Goal: Find specific page/section: Find specific page/section

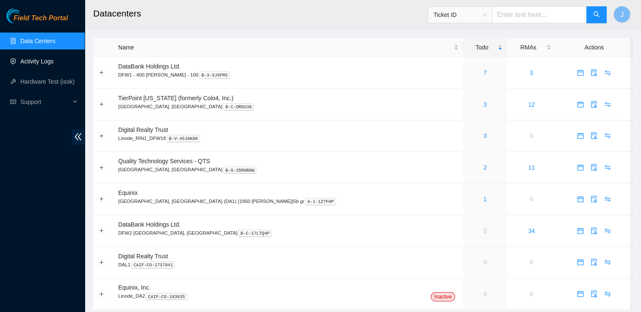
drag, startPoint x: 0, startPoint y: 0, endPoint x: 42, endPoint y: 57, distance: 71.1
click at [42, 58] on link "Activity Logs" at bounding box center [36, 61] width 33 height 7
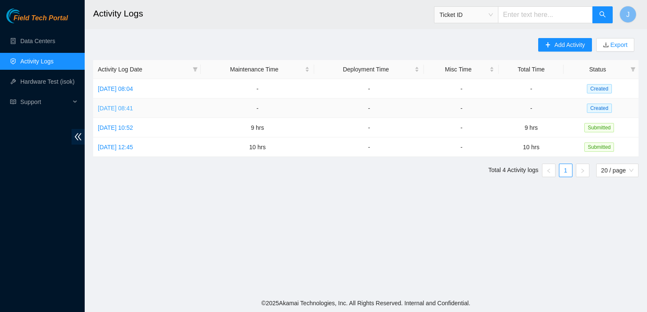
click at [127, 111] on link "[DATE] 08:41" at bounding box center [115, 108] width 35 height 7
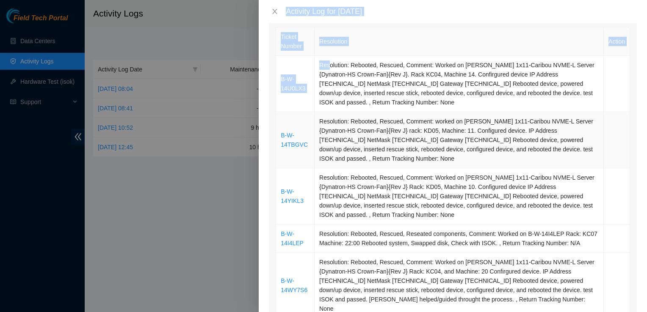
scroll to position [123, 0]
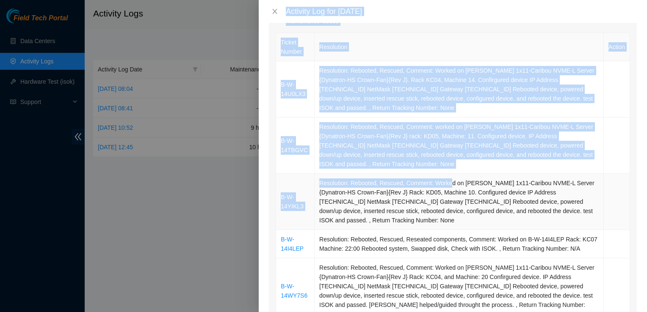
drag, startPoint x: 259, startPoint y: 2, endPoint x: 420, endPoint y: 182, distance: 241.9
click at [420, 182] on div "Activity Log for [DATE] Note: This activity log is for informational purposes o…" at bounding box center [453, 156] width 388 height 312
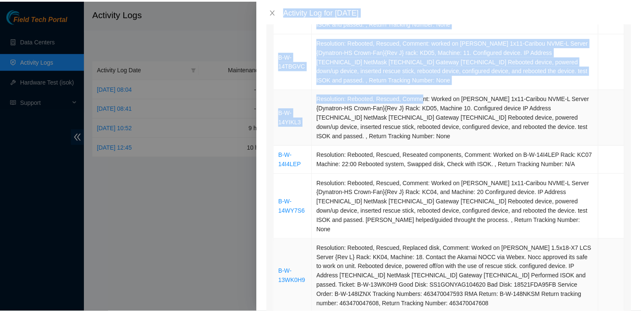
scroll to position [0, 0]
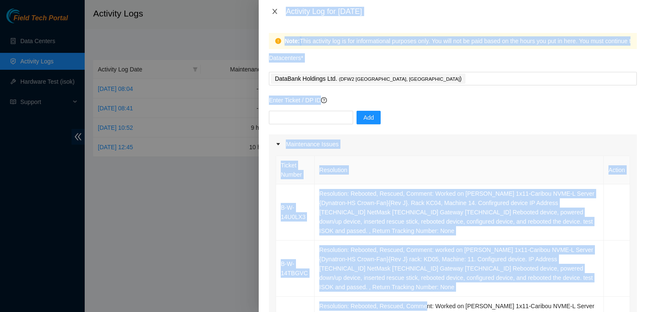
click at [276, 11] on icon "close" at bounding box center [274, 11] width 7 height 7
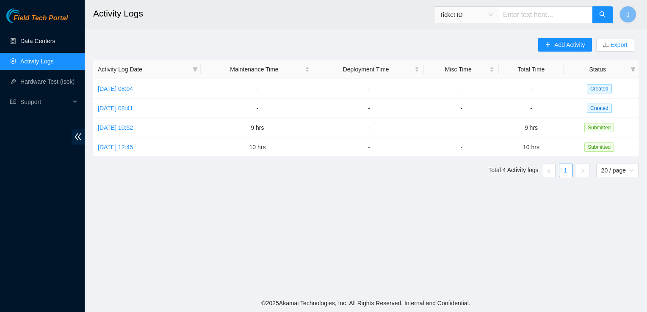
click at [45, 38] on link "Data Centers" at bounding box center [37, 41] width 35 height 7
